Goal: Task Accomplishment & Management: Manage account settings

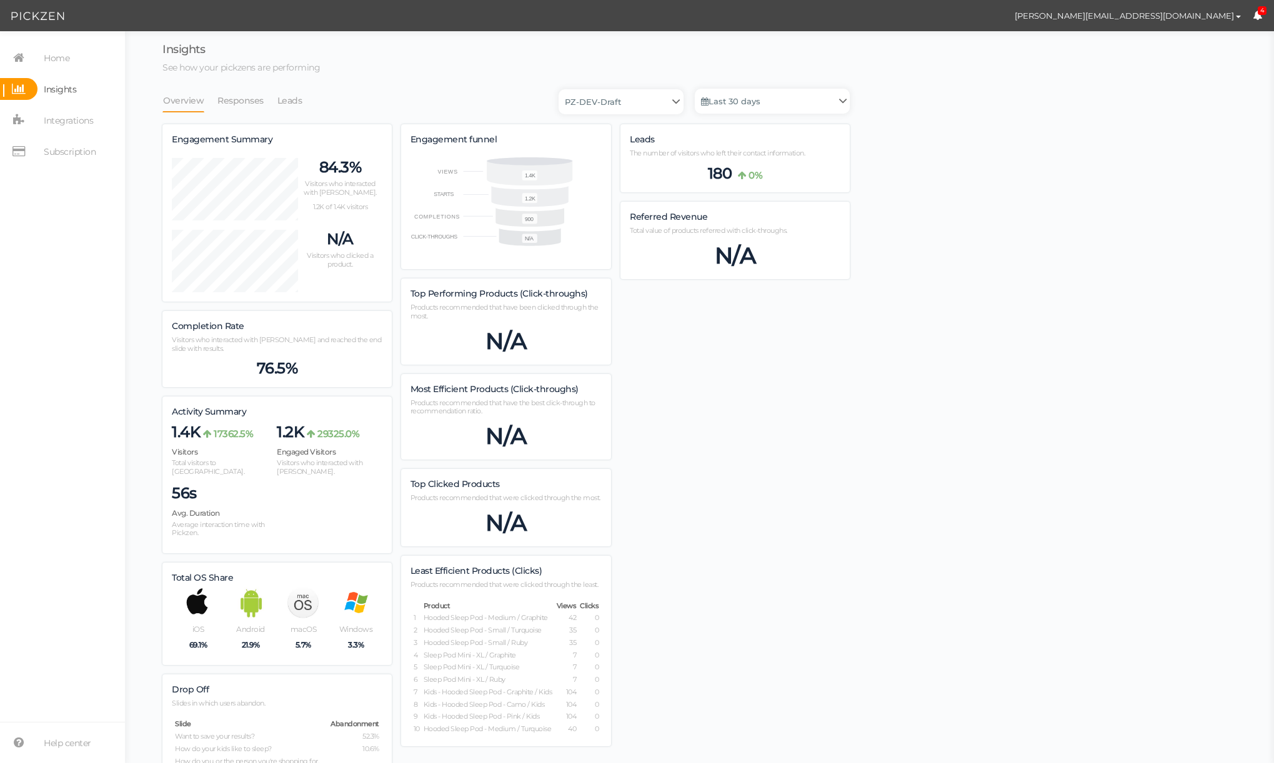
scroll to position [867, 687]
click at [1166, 495] on div "Insights See how your pickzens are performing Overview Responses Leads PZ-DEV-D…" at bounding box center [699, 507] width 1124 height 926
click at [914, 321] on div "Insights See how your pickzens are performing Overview Responses Leads PZ-DEV-D…" at bounding box center [699, 507] width 1124 height 926
click at [934, 171] on div "Insights See how your pickzens are performing Overview Responses Leads PZ-DEV-D…" at bounding box center [699, 507] width 1124 height 926
click at [52, 57] on span "Home" at bounding box center [57, 58] width 26 height 20
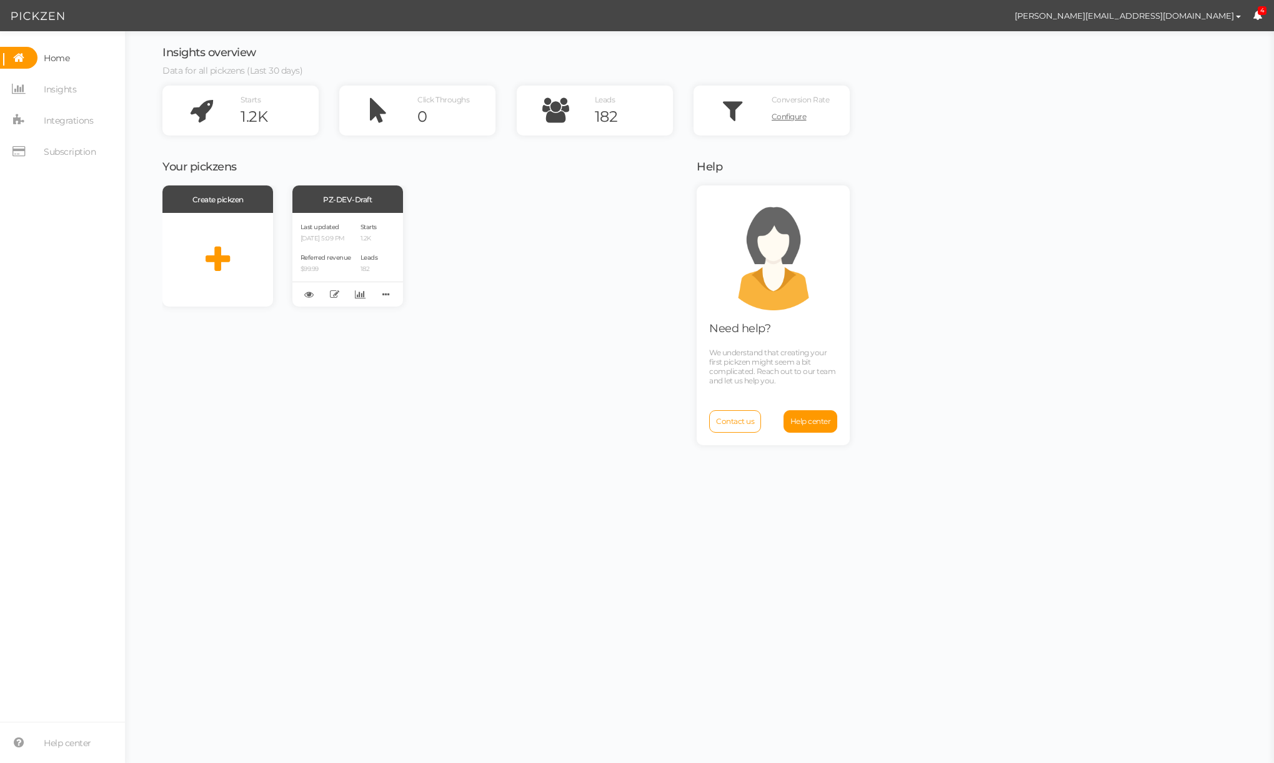
click at [52, 56] on span "Home" at bounding box center [57, 58] width 26 height 20
click at [361, 229] on div "Last updated 08/15/2025 5:09 PM Referred revenue $99.99 Starts 1.2K Leads 182" at bounding box center [347, 260] width 111 height 94
click at [84, 154] on span "Subscription" at bounding box center [70, 152] width 52 height 20
